Goal: Task Accomplishment & Management: Manage account settings

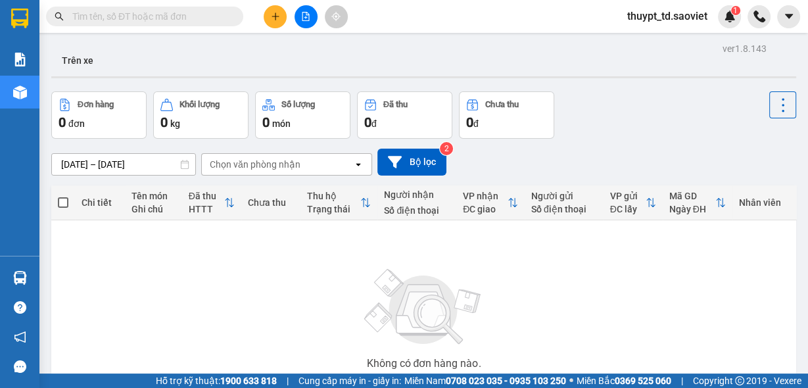
type input "0335292256"
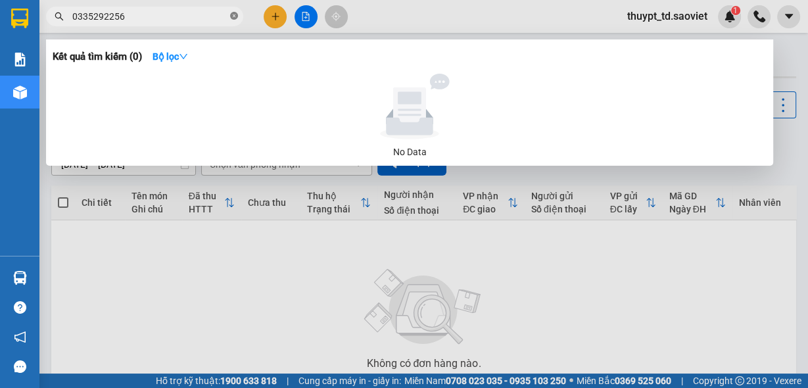
click at [231, 16] on icon "close-circle" at bounding box center [234, 16] width 8 height 8
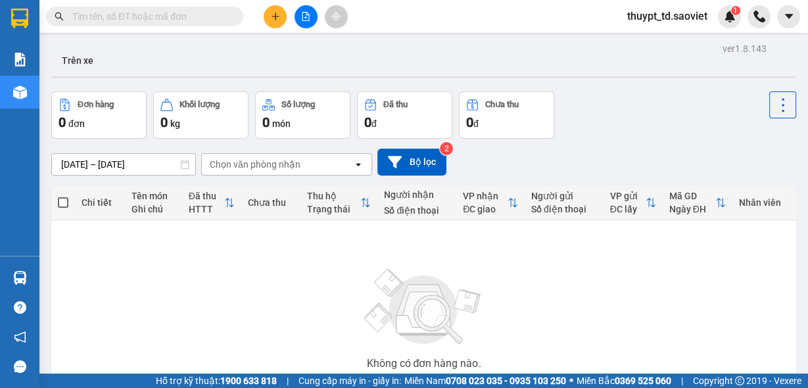
click at [191, 18] on input "text" at bounding box center [149, 16] width 155 height 14
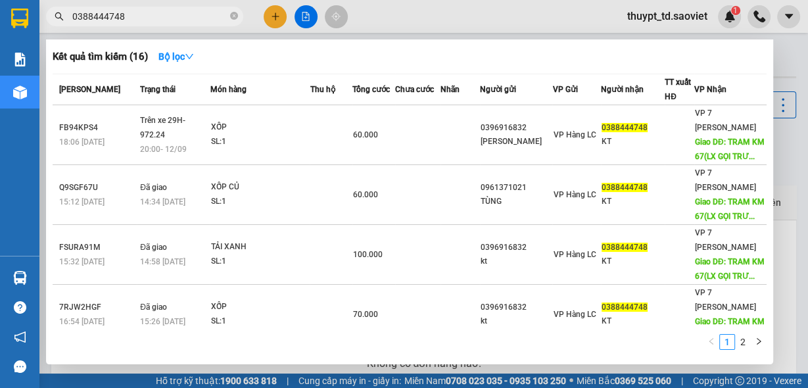
type input "0388444748"
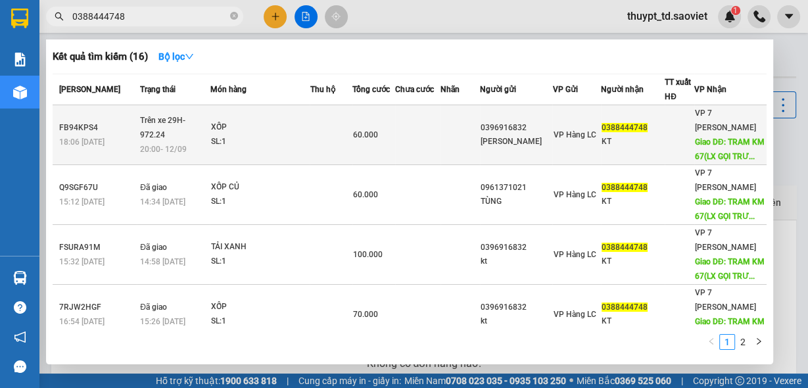
click at [277, 149] on div "SL: 1" at bounding box center [259, 142] width 99 height 14
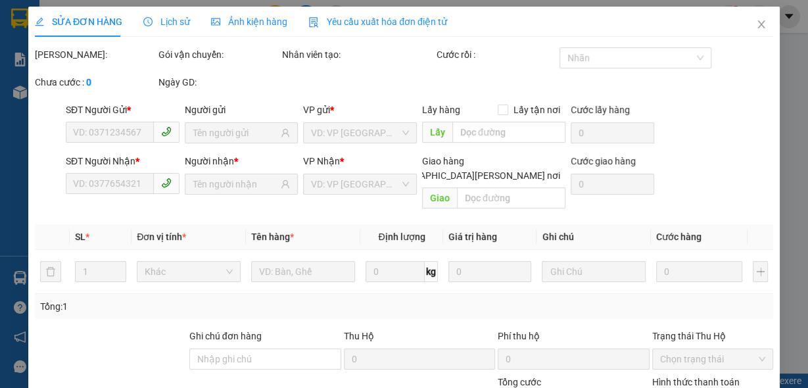
type input "0396916832"
type input "[PERSON_NAME]"
type input "0388444748"
type input "KT"
type input "TRAM KM 67(LX GỌI TRƯỚC 1 TIẾNG)"
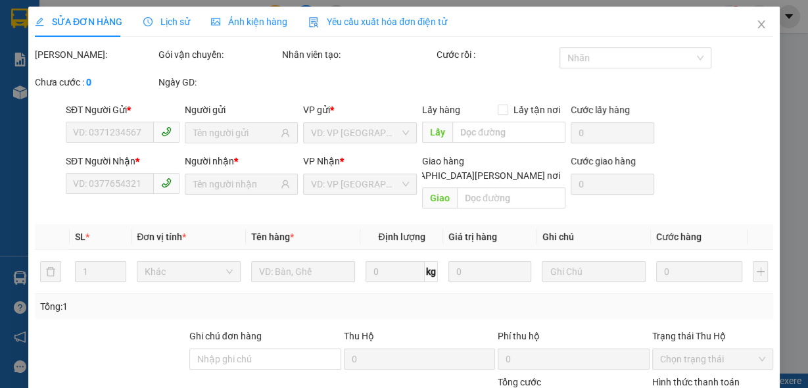
type input "60.000"
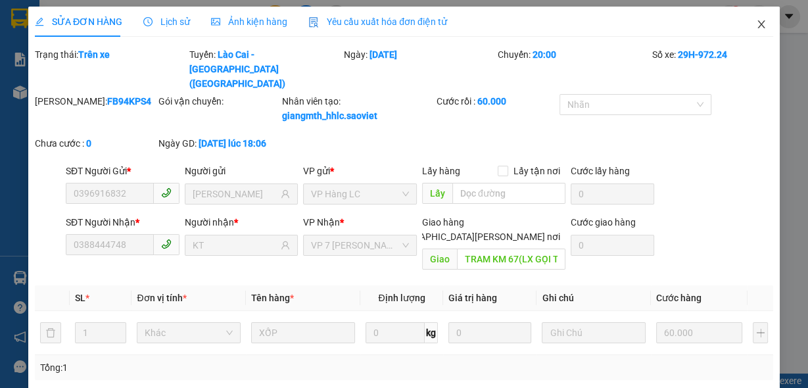
click at [756, 24] on icon "close" at bounding box center [761, 24] width 11 height 11
